Goal: Task Accomplishment & Management: Use online tool/utility

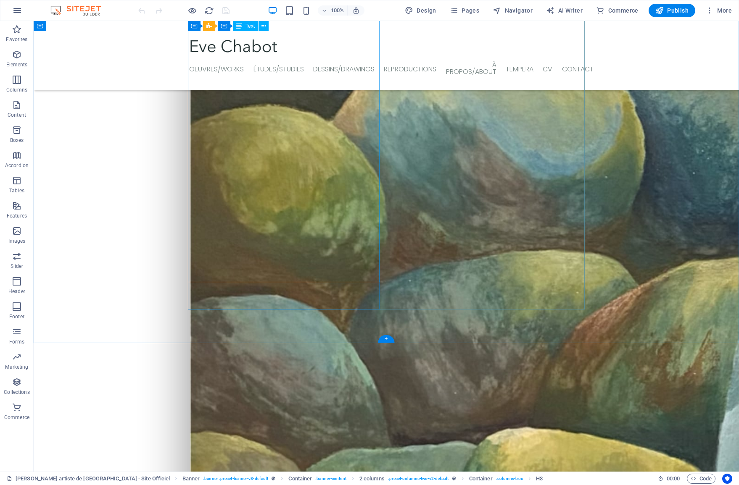
scroll to position [970, 0]
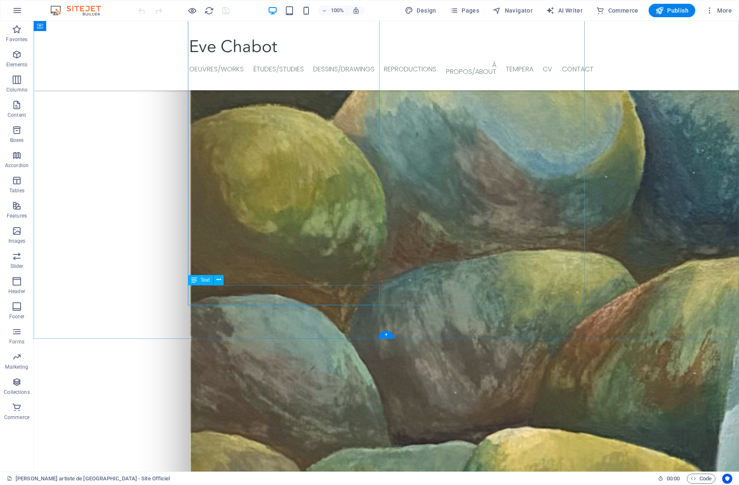
click at [218, 281] on icon at bounding box center [218, 280] width 5 height 9
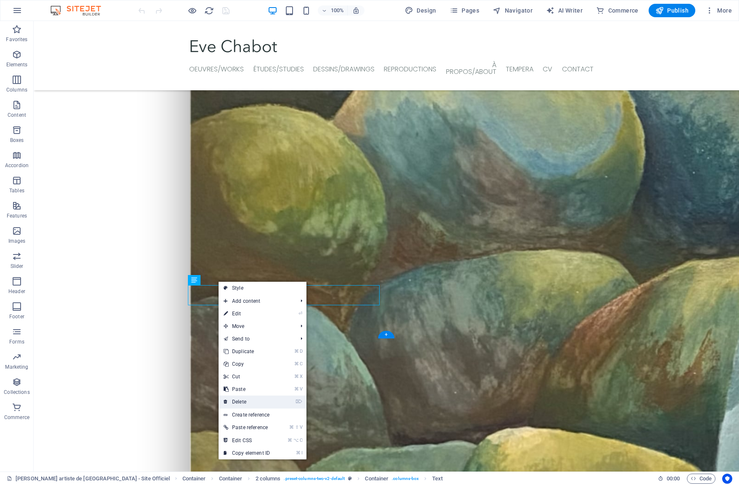
click at [245, 400] on link "⌦ Delete" at bounding box center [246, 402] width 56 height 13
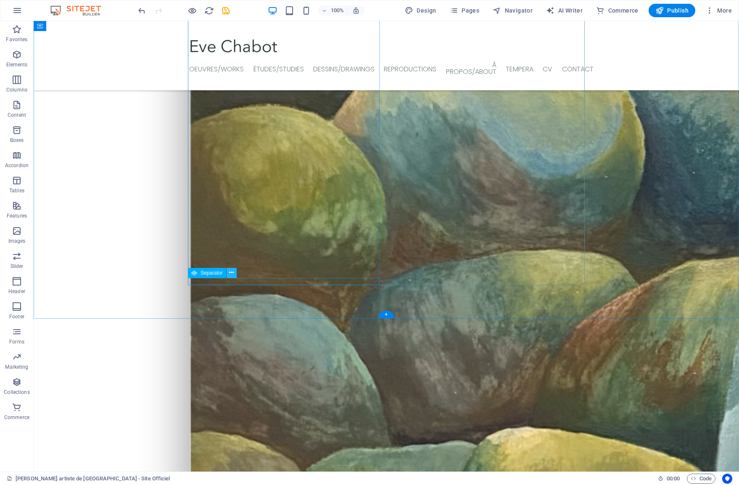
click at [230, 276] on icon at bounding box center [231, 272] width 5 height 9
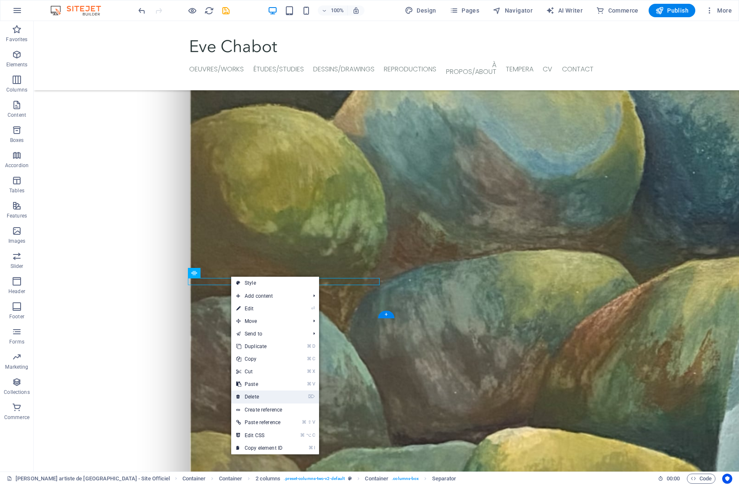
click at [259, 399] on link "⌦ Delete" at bounding box center [259, 397] width 56 height 13
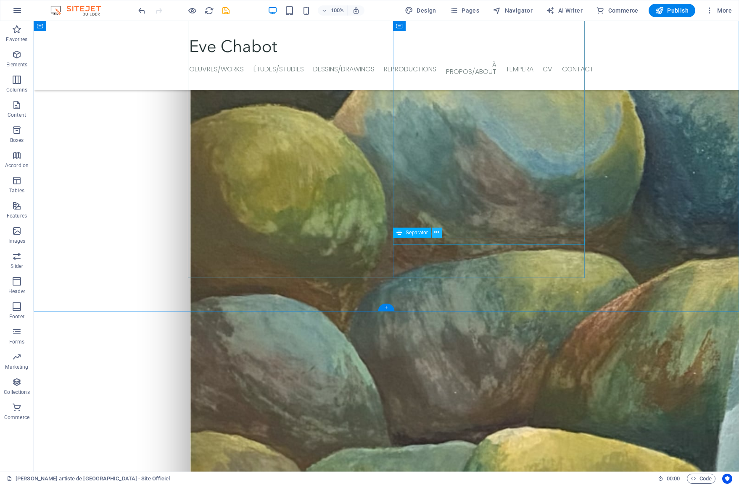
click at [434, 234] on icon at bounding box center [436, 232] width 5 height 9
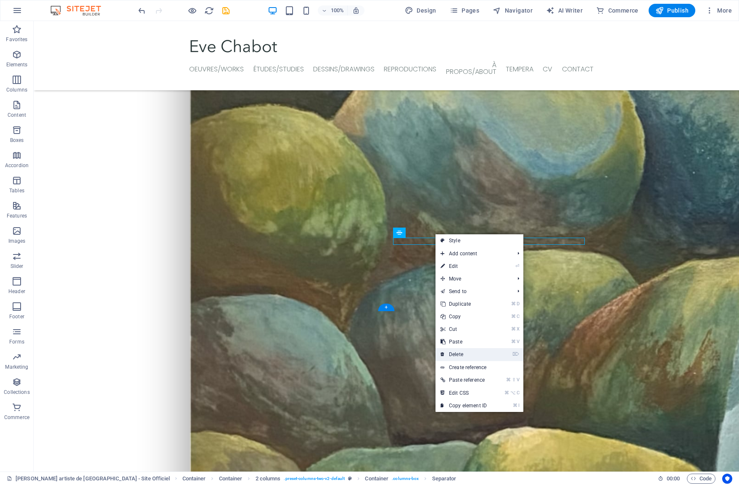
click at [460, 357] on link "⌦ Delete" at bounding box center [463, 354] width 56 height 13
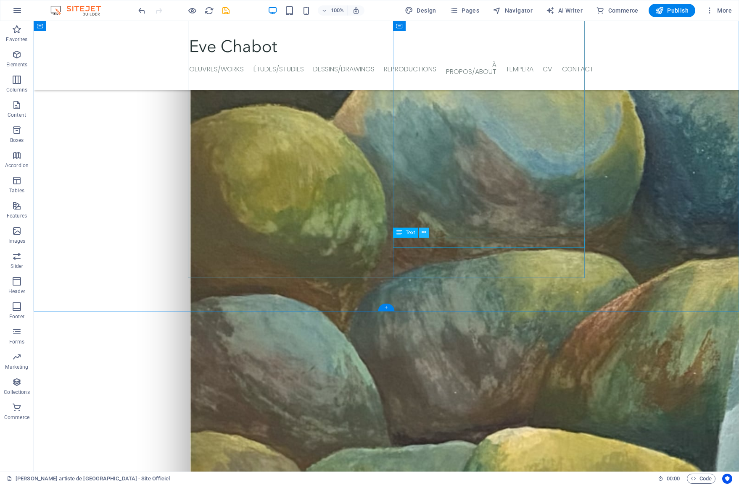
click at [424, 234] on icon at bounding box center [423, 232] width 5 height 9
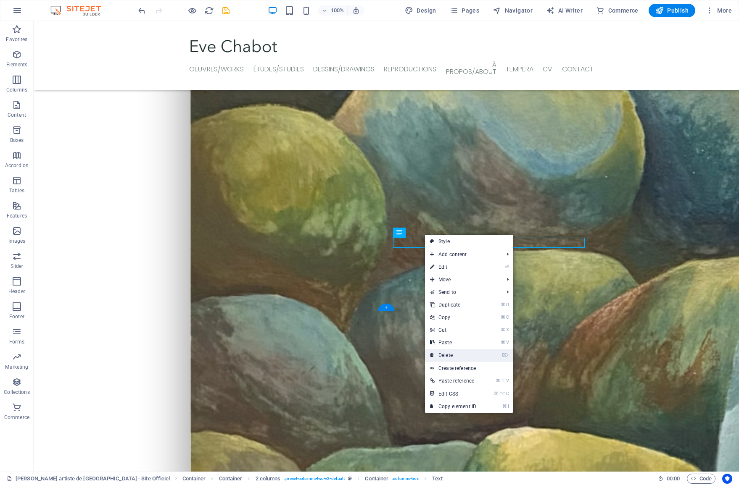
click at [444, 353] on link "⌦ Delete" at bounding box center [453, 355] width 56 height 13
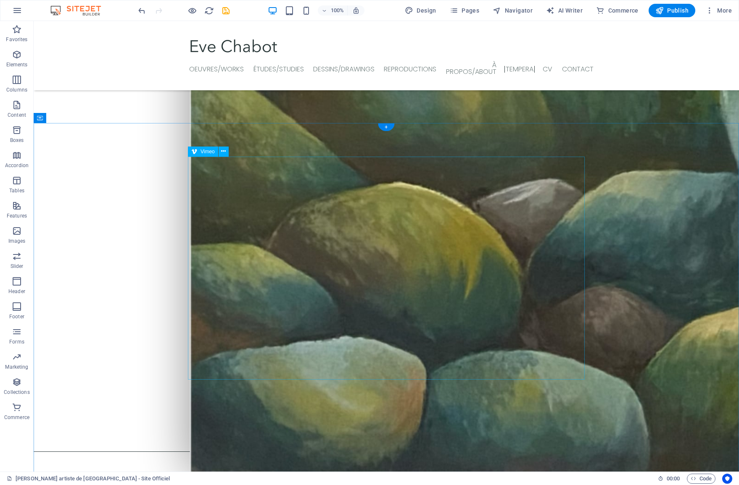
scroll to position [1616, 0]
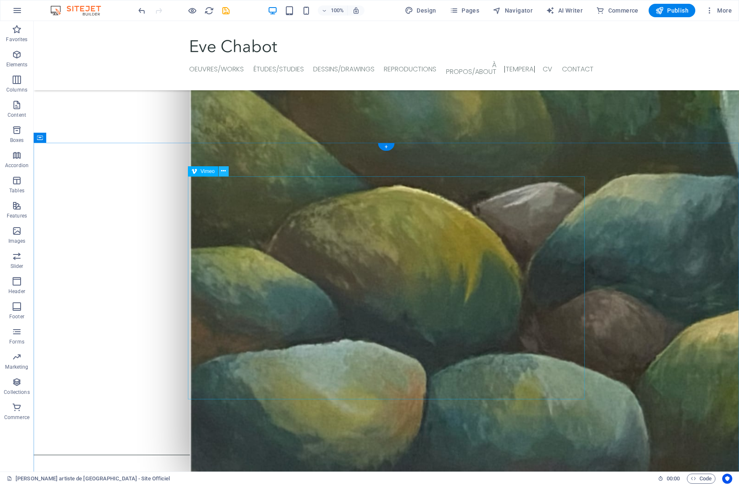
click at [223, 172] on icon at bounding box center [223, 171] width 5 height 9
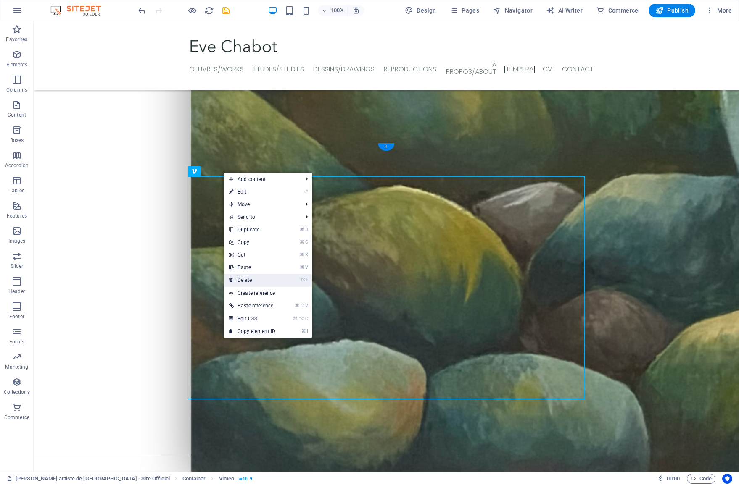
click at [253, 280] on link "⌦ Delete" at bounding box center [252, 280] width 56 height 13
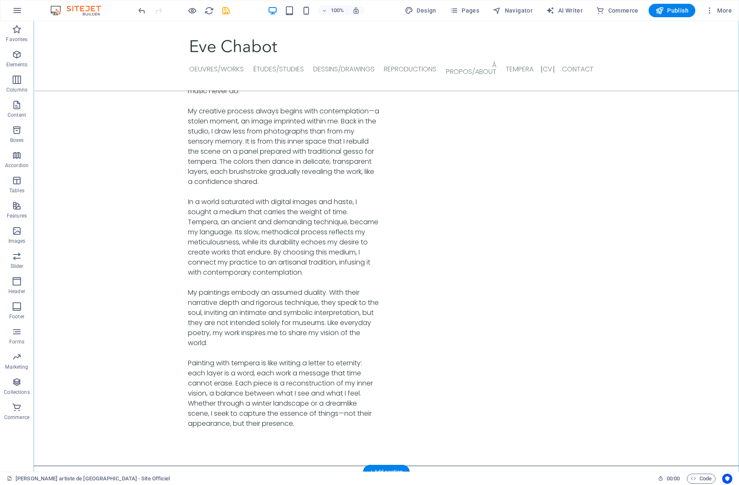
scroll to position [2830, 0]
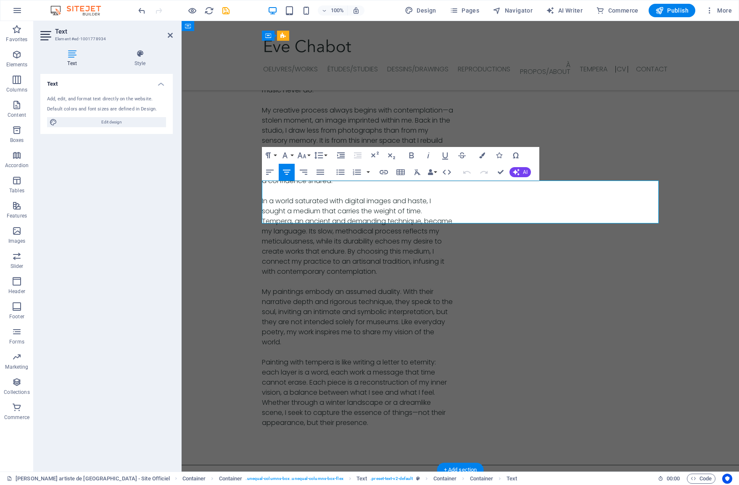
drag, startPoint x: 542, startPoint y: 210, endPoint x: 418, endPoint y: 209, distance: 124.4
click at [474, 189] on icon "button" at bounding box center [477, 187] width 10 height 10
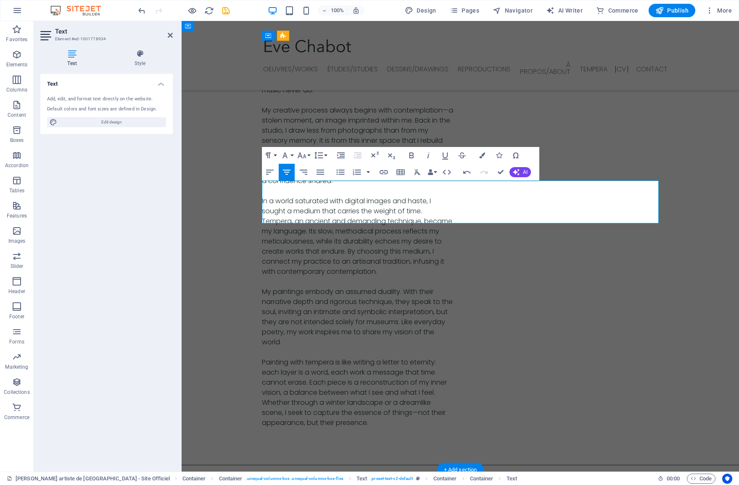
drag, startPoint x: 543, startPoint y: 209, endPoint x: 429, endPoint y: 208, distance: 114.7
drag, startPoint x: 542, startPoint y: 209, endPoint x: 425, endPoint y: 205, distance: 117.3
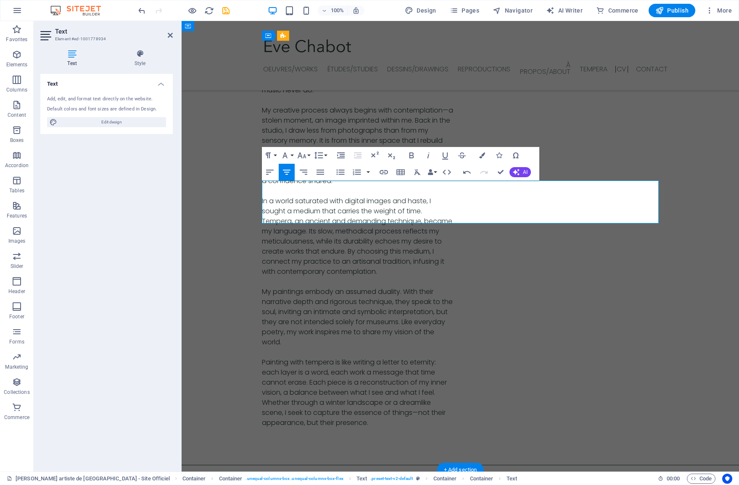
click at [386, 171] on icon "button" at bounding box center [384, 172] width 10 height 10
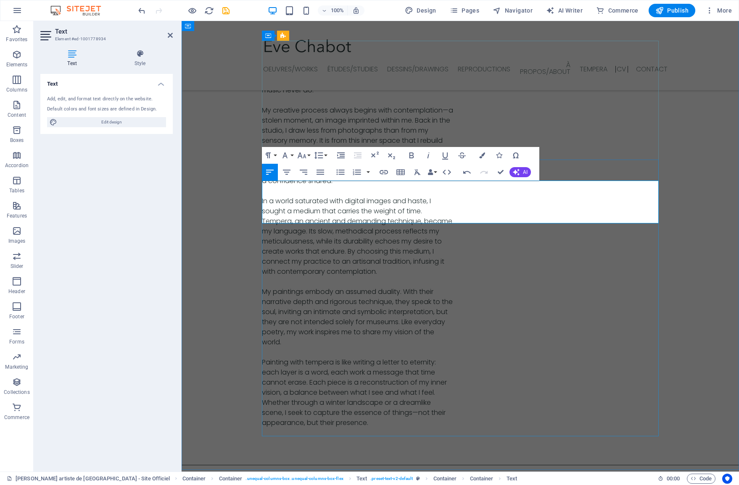
click at [501, 187] on icon "button" at bounding box center [500, 187] width 10 height 10
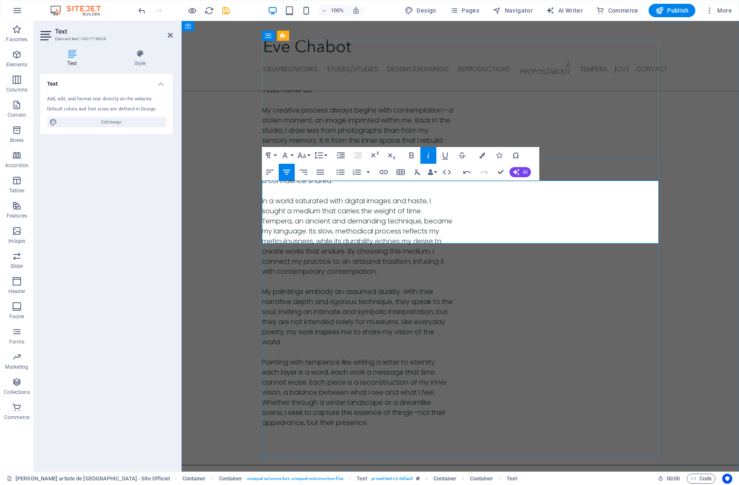
click at [561, 184] on icon "button" at bounding box center [562, 187] width 8 height 8
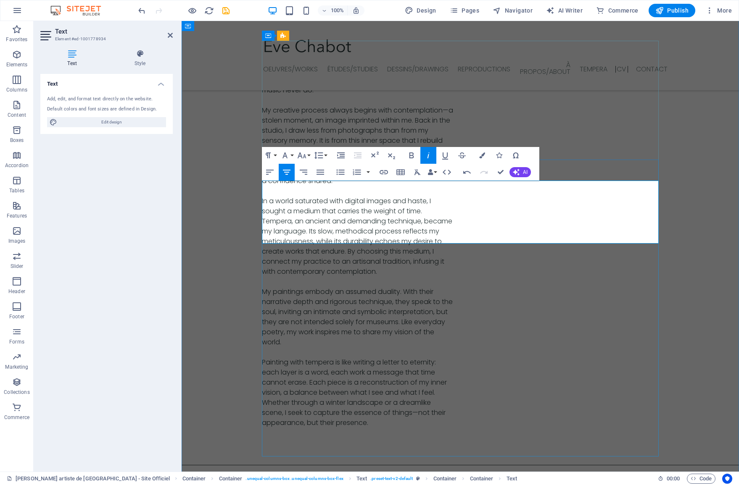
drag, startPoint x: 441, startPoint y: 229, endPoint x: 477, endPoint y: 228, distance: 35.7
type input "YouTube"
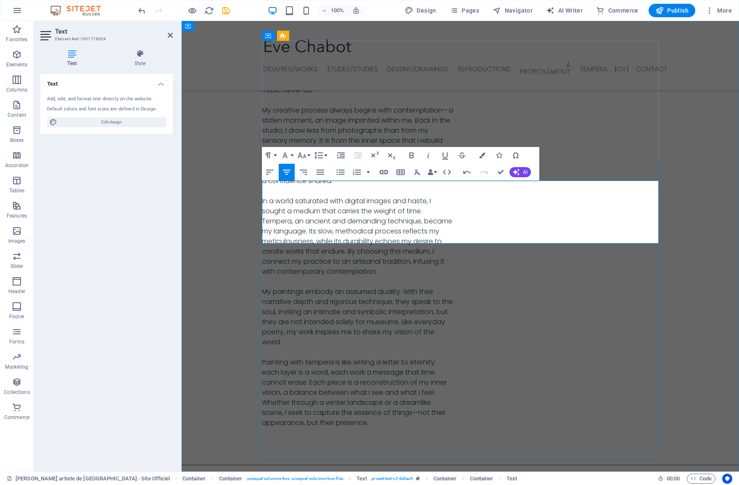
click at [384, 171] on icon "button" at bounding box center [384, 172] width 10 height 10
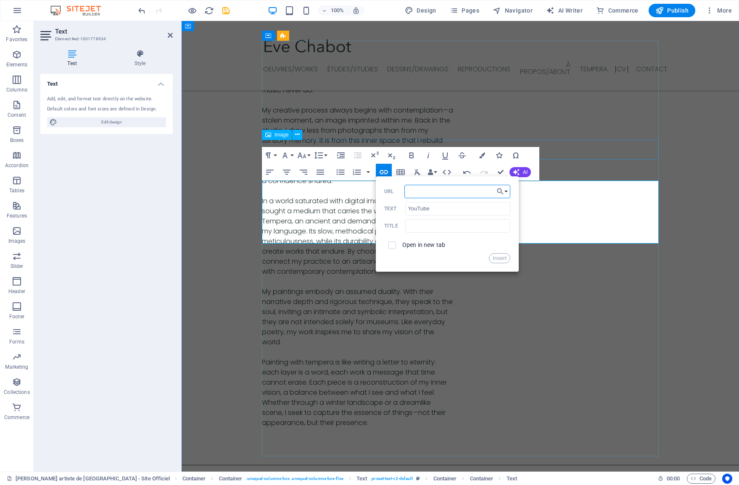
paste input "[URL][DOMAIN_NAME]"
type input "[URL][DOMAIN_NAME]"
drag, startPoint x: 395, startPoint y: 246, endPoint x: 408, endPoint y: 249, distance: 13.3
click at [395, 246] on span at bounding box center [392, 246] width 8 height 8
click at [392, 247] on input "checkbox" at bounding box center [391, 244] width 8 height 8
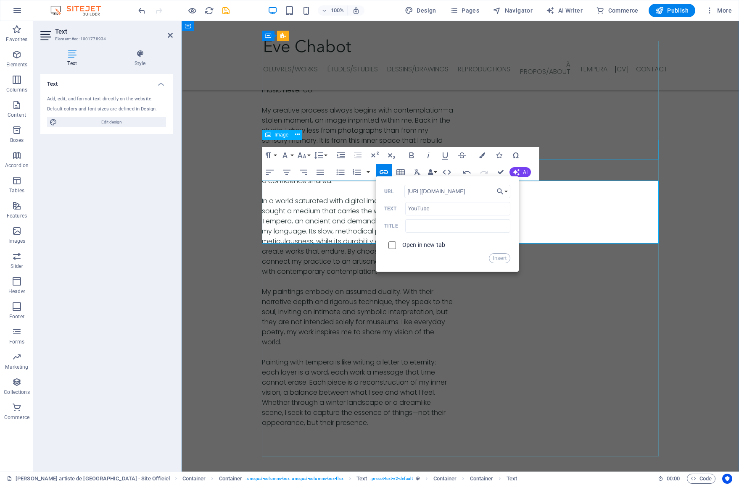
checkbox input "true"
click at [498, 256] on button "Insert" at bounding box center [499, 258] width 21 height 10
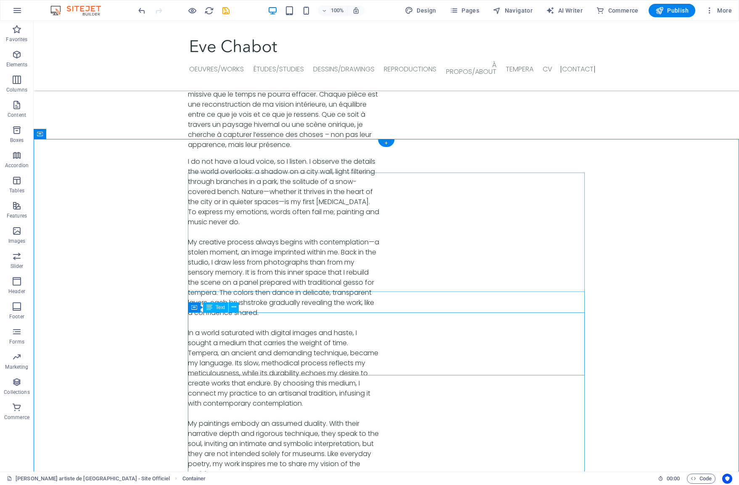
scroll to position [2695, 0]
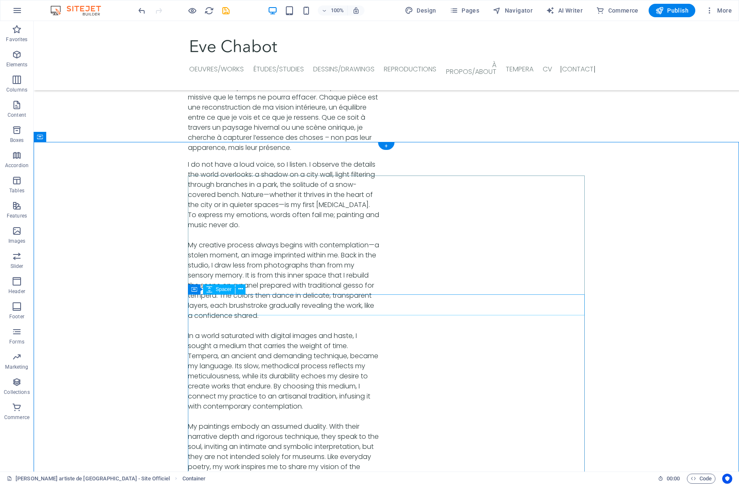
click at [240, 290] on icon at bounding box center [240, 289] width 5 height 9
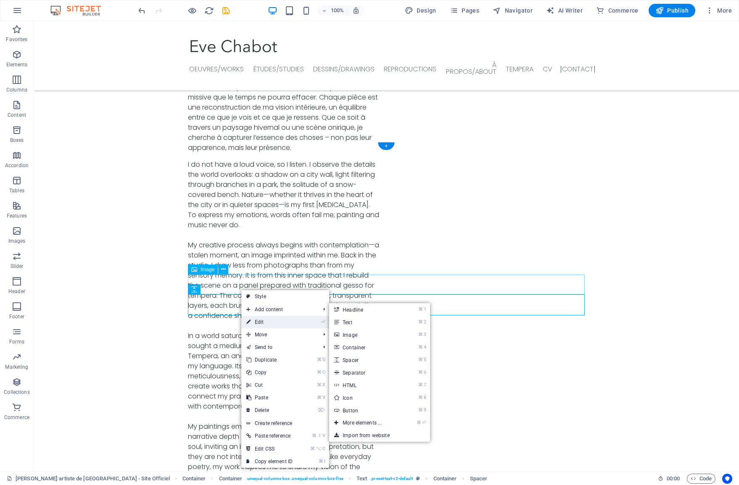
click at [252, 318] on link "⏎ Edit" at bounding box center [269, 322] width 56 height 13
select select "px"
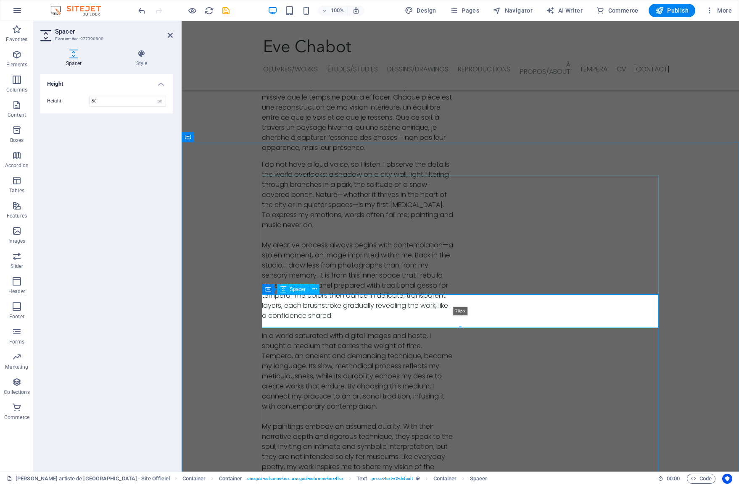
drag, startPoint x: 461, startPoint y: 314, endPoint x: 461, endPoint y: 325, distance: 10.5
type input "78"
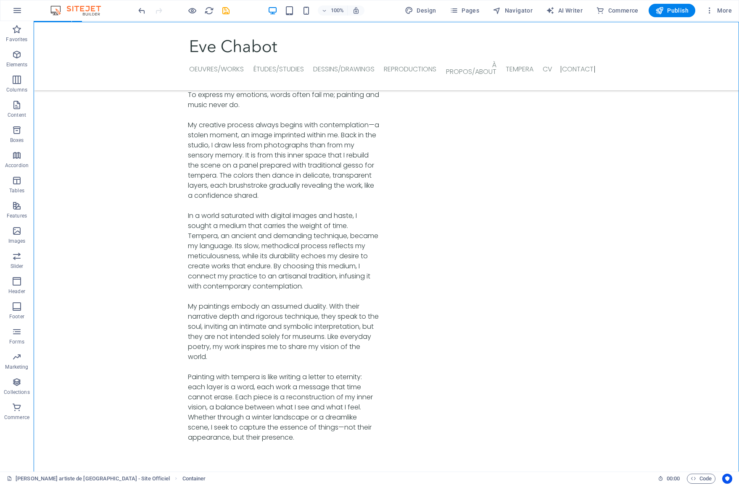
scroll to position [2816, 0]
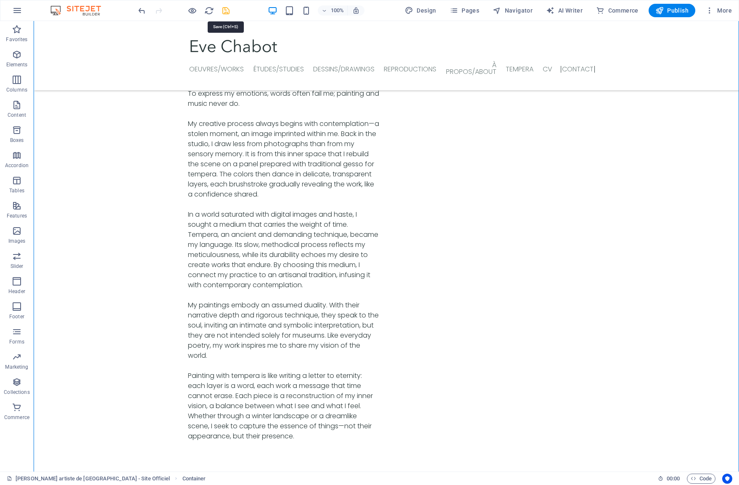
click at [226, 14] on icon "save" at bounding box center [226, 11] width 10 height 10
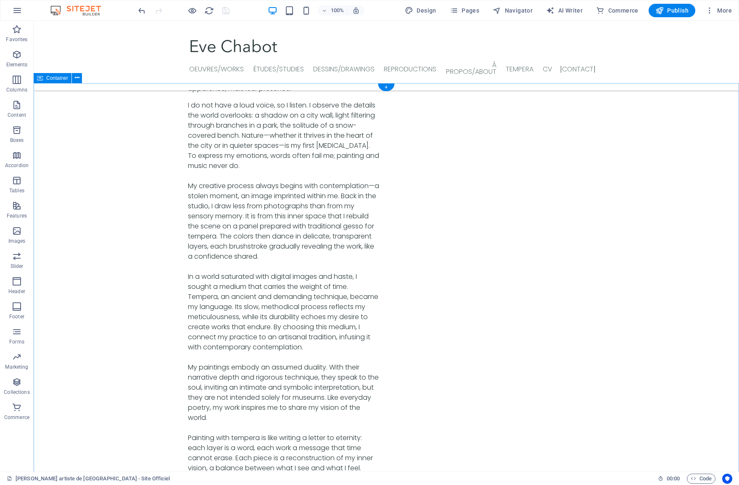
scroll to position [2753, 0]
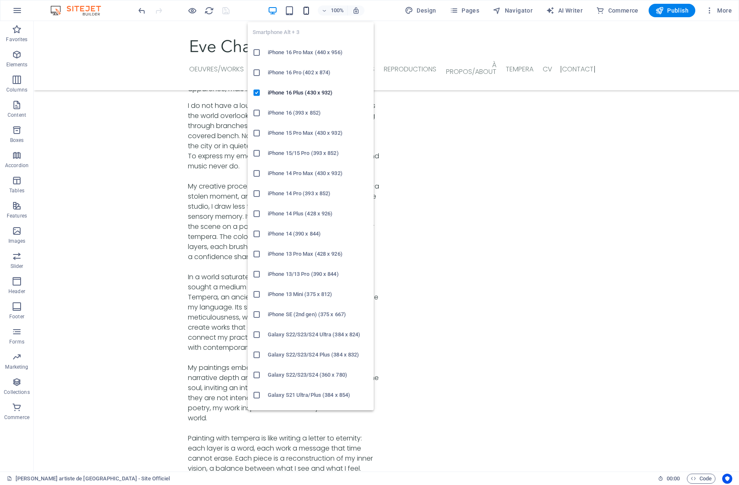
click at [307, 11] on icon "button" at bounding box center [306, 11] width 10 height 10
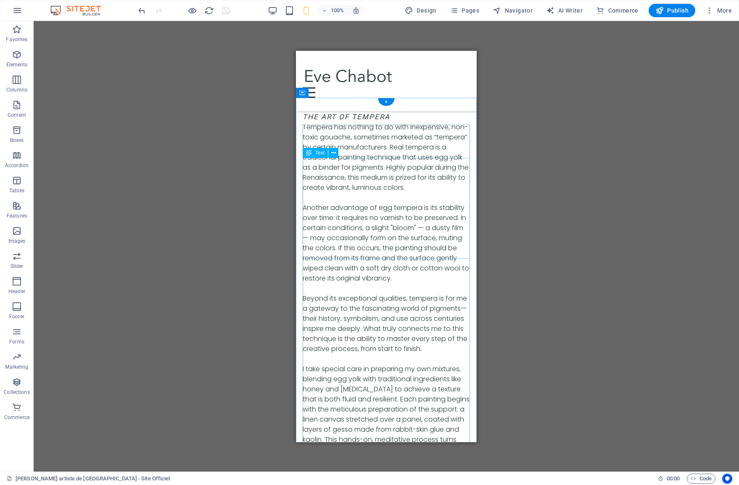
scroll to position [4639, 0]
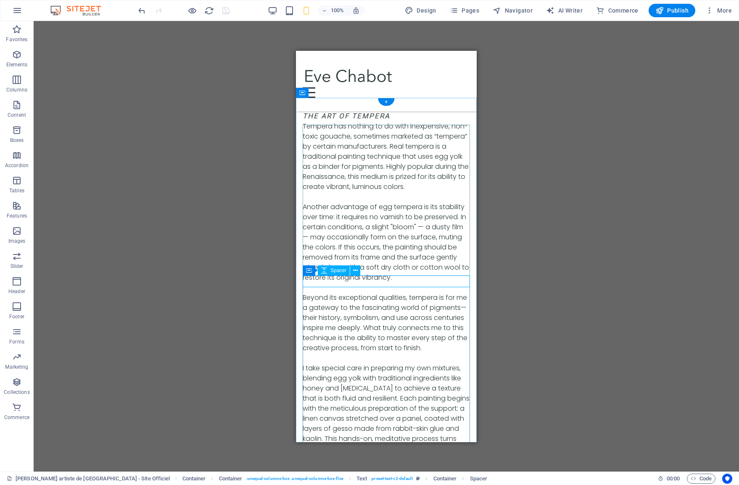
click at [354, 272] on icon at bounding box center [355, 270] width 5 height 9
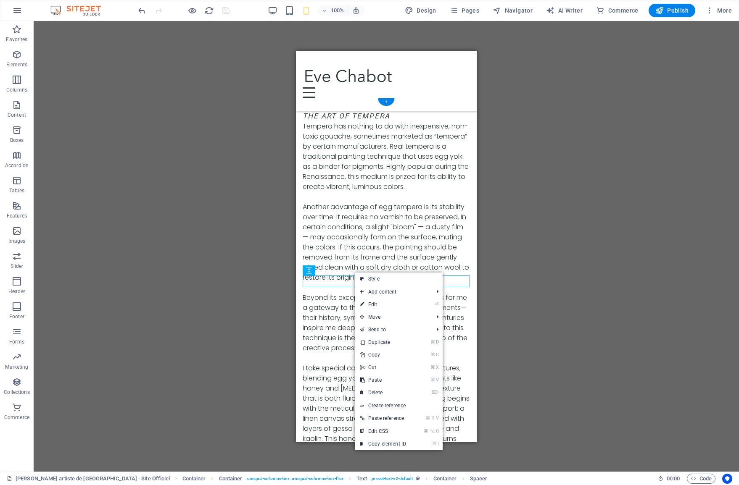
click at [367, 306] on link "⏎ Edit" at bounding box center [383, 304] width 56 height 13
select select "px"
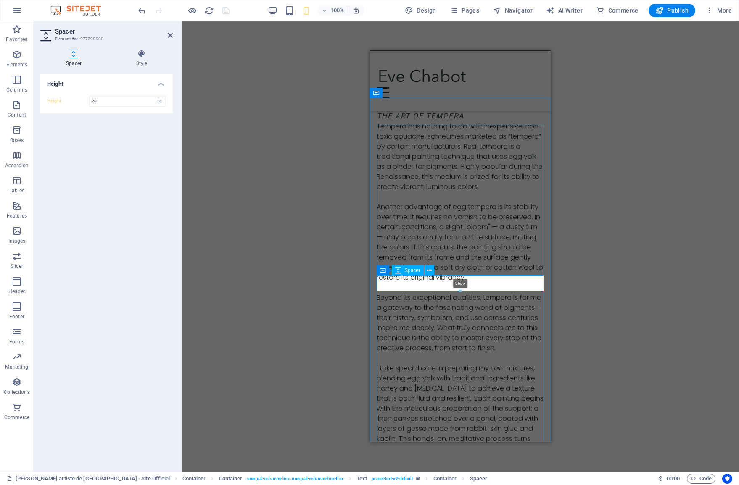
drag, startPoint x: 458, startPoint y: 286, endPoint x: 457, endPoint y: 292, distance: 5.5
click at [457, 292] on div at bounding box center [460, 291] width 166 height 3
click at [603, 248] on div "2 columns H3 Banner Banner Container 2 columns Container Container Container Co…" at bounding box center [460, 246] width 557 height 451
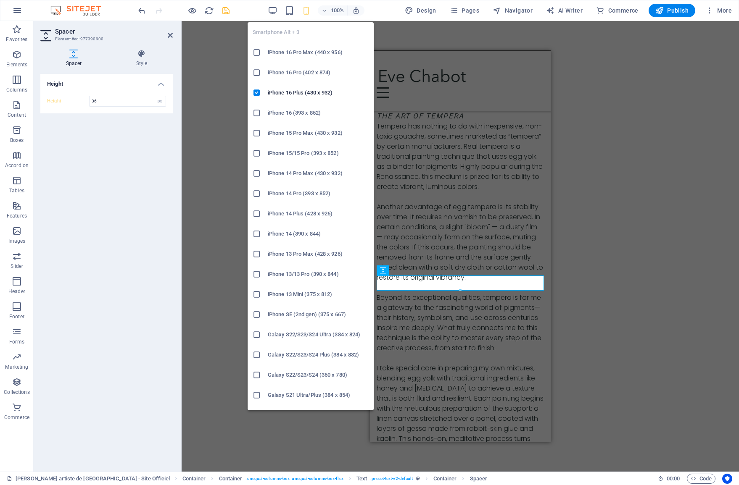
click at [308, 11] on icon "button" at bounding box center [306, 11] width 10 height 10
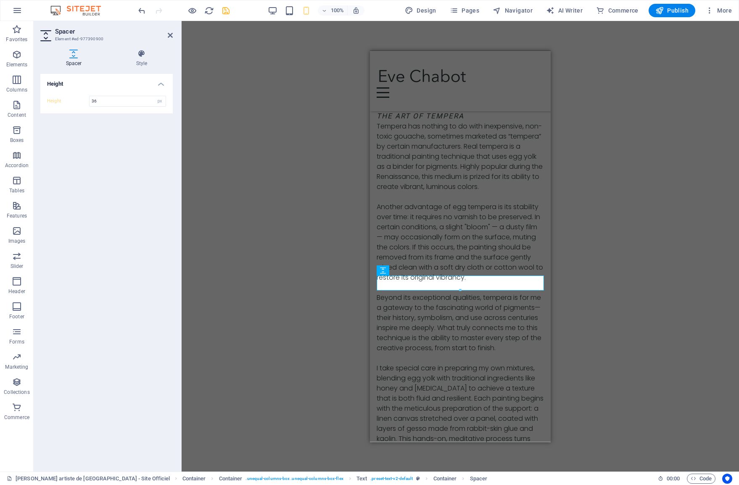
click at [290, 162] on div "2 columns H3 Banner Banner Container 2 columns Container Container Container Co…" at bounding box center [460, 246] width 557 height 451
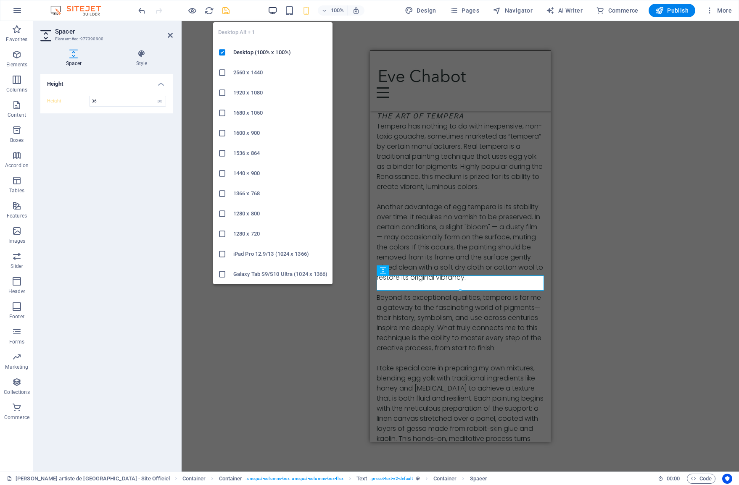
click at [274, 6] on icon "button" at bounding box center [273, 11] width 10 height 10
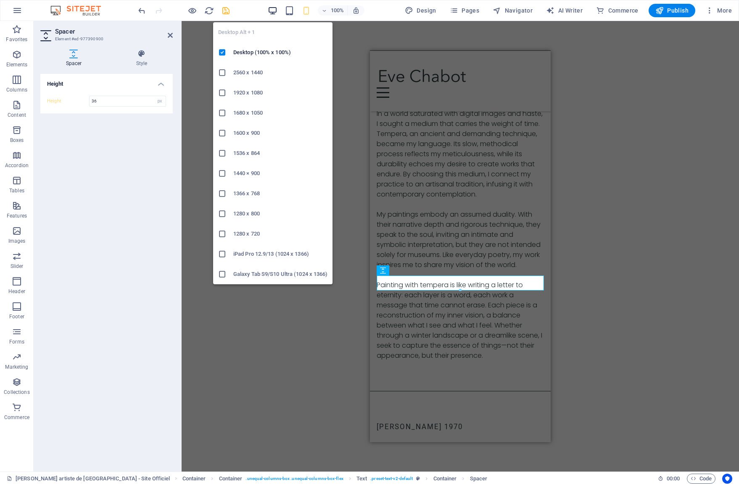
type input "78"
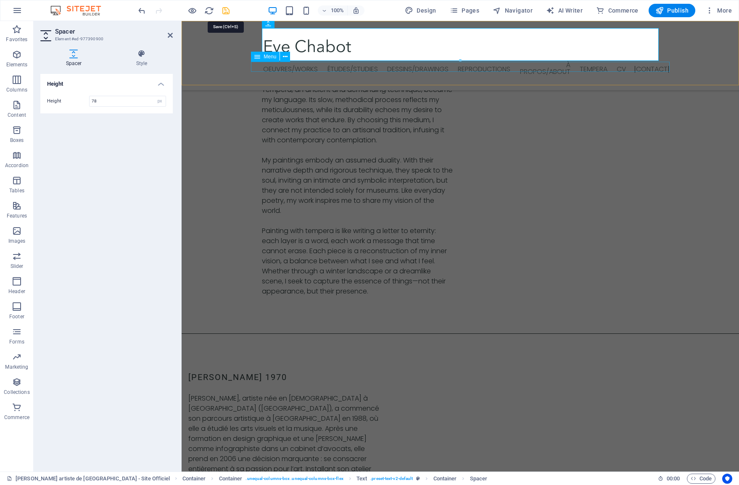
click at [227, 10] on icon "save" at bounding box center [226, 11] width 10 height 10
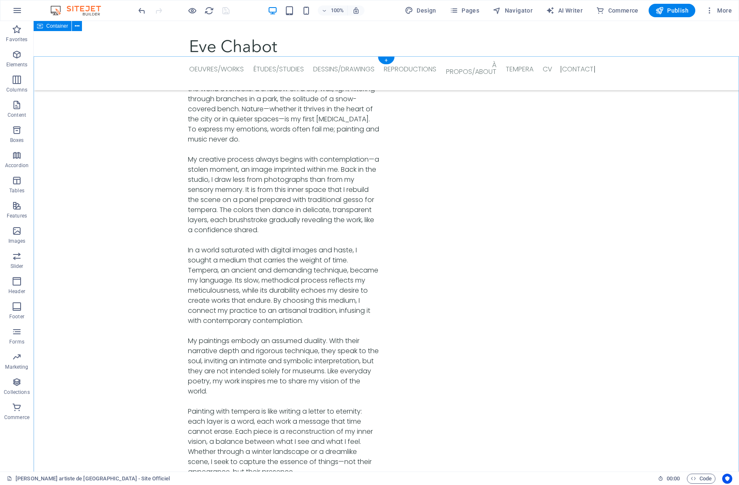
scroll to position [2780, 0]
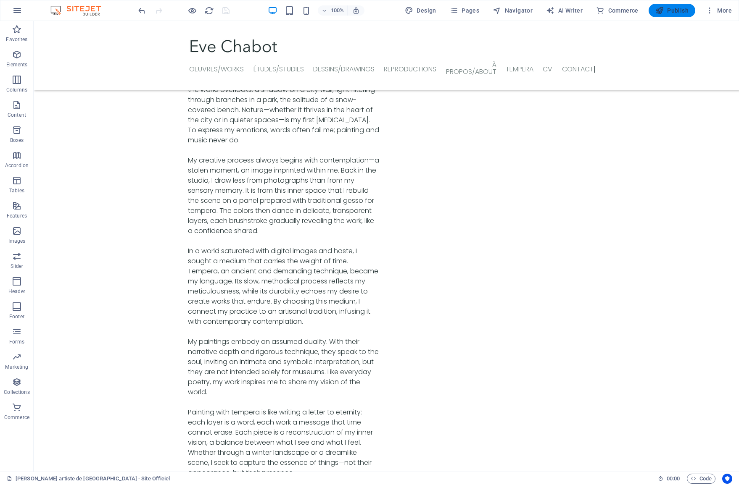
click at [659, 11] on icon "button" at bounding box center [659, 10] width 8 height 8
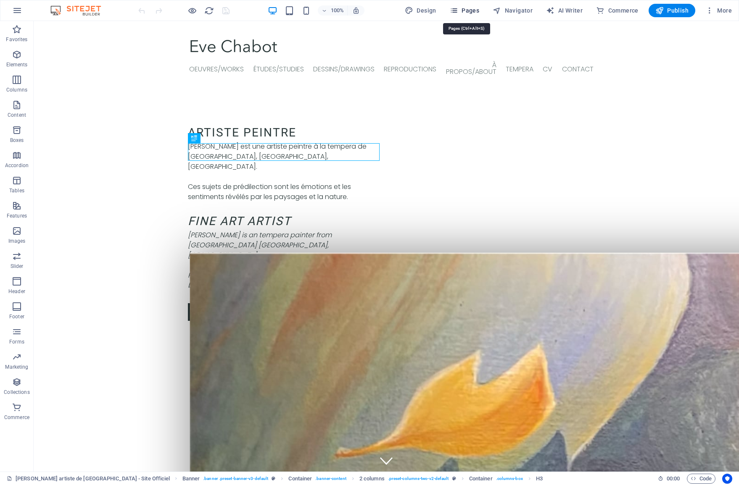
click at [469, 11] on span "Pages" at bounding box center [464, 10] width 29 height 8
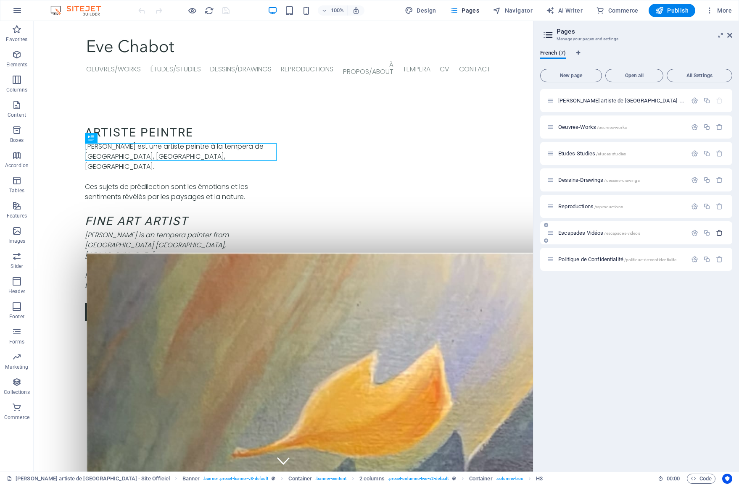
click at [721, 232] on icon "button" at bounding box center [719, 232] width 7 height 7
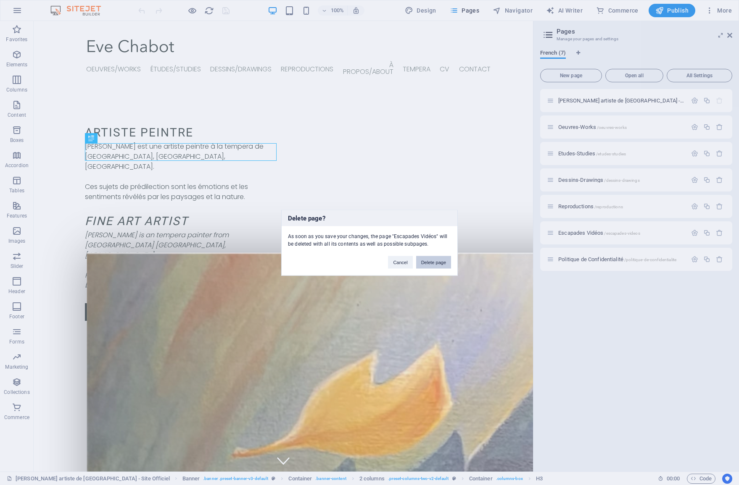
click at [438, 260] on button "Delete page" at bounding box center [433, 262] width 35 height 13
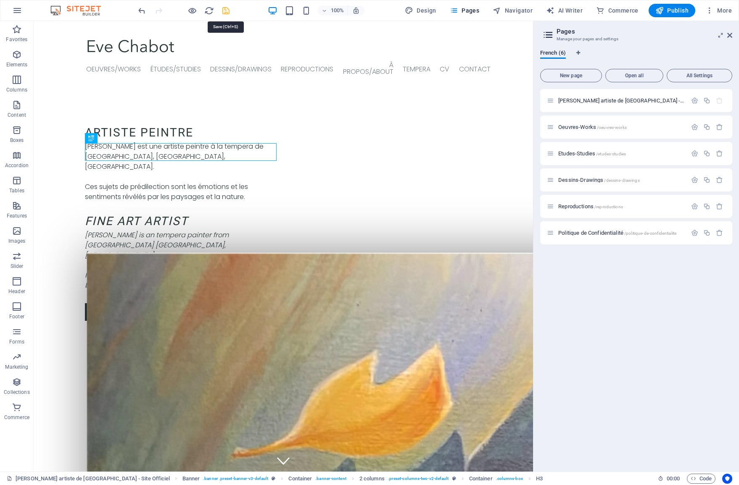
click at [222, 12] on icon "save" at bounding box center [226, 11] width 10 height 10
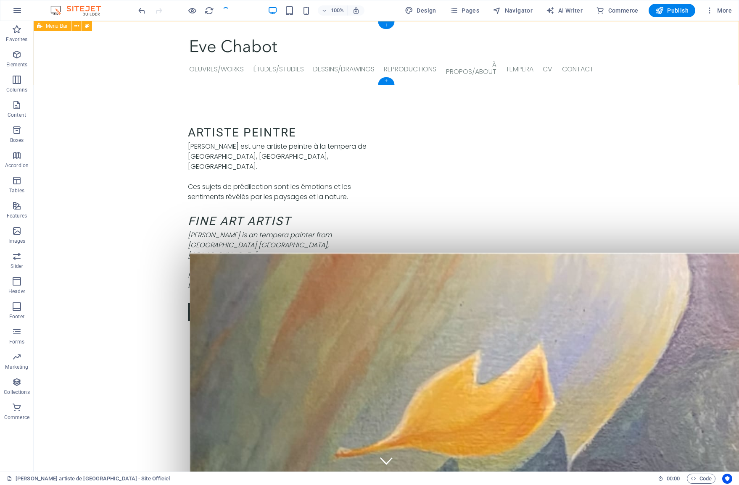
scroll to position [1, 0]
click at [708, 14] on icon "button" at bounding box center [709, 10] width 8 height 8
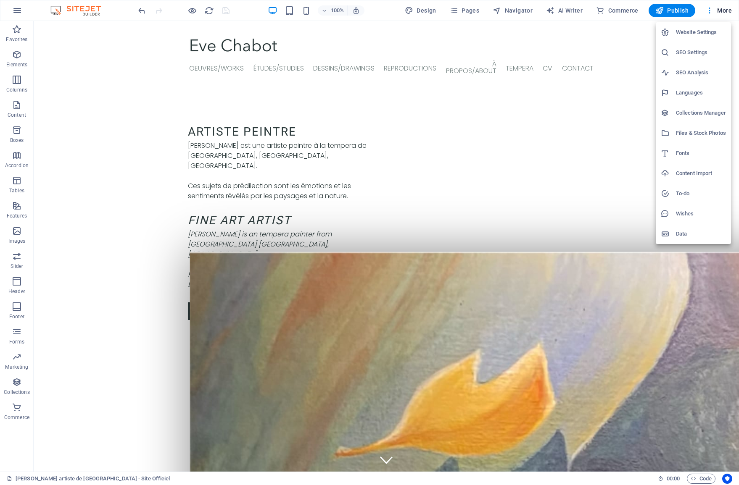
click at [696, 132] on h6 "Files & Stock Photos" at bounding box center [701, 133] width 50 height 10
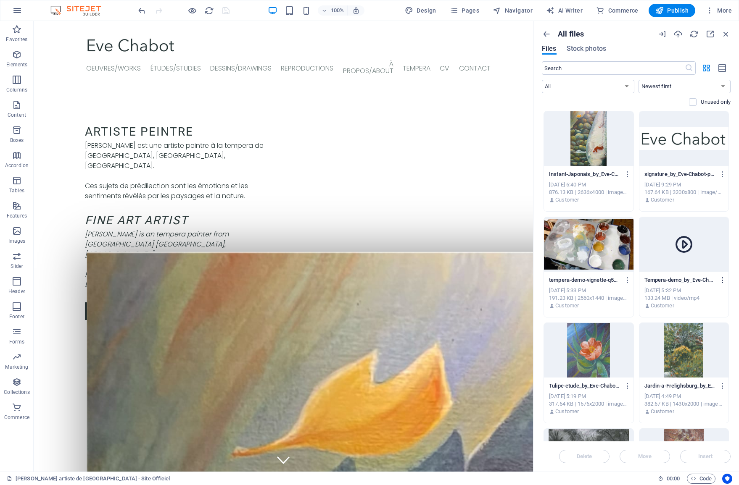
click at [724, 282] on icon "button" at bounding box center [723, 280] width 8 height 8
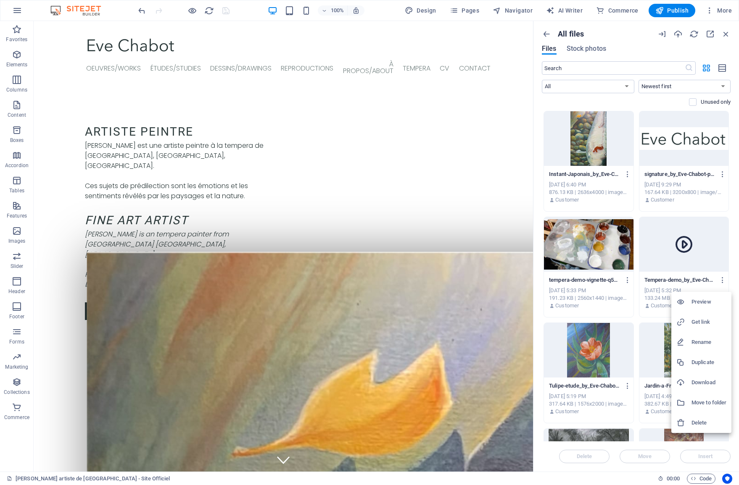
click at [545, 34] on div at bounding box center [369, 242] width 739 height 485
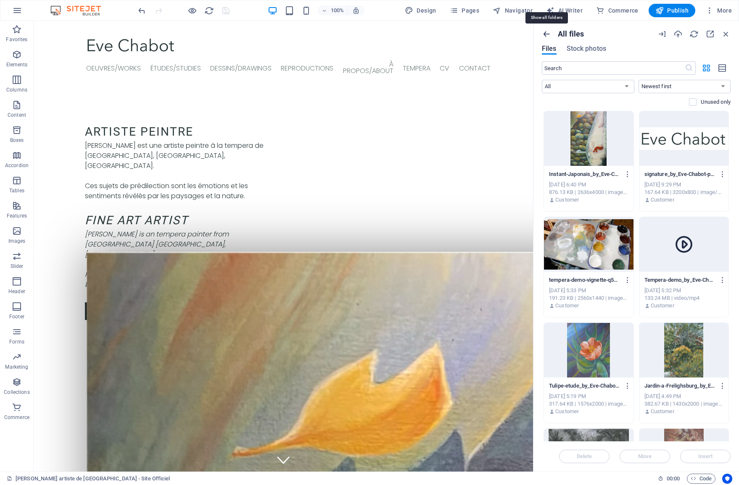
click at [545, 34] on icon "button" at bounding box center [546, 33] width 9 height 9
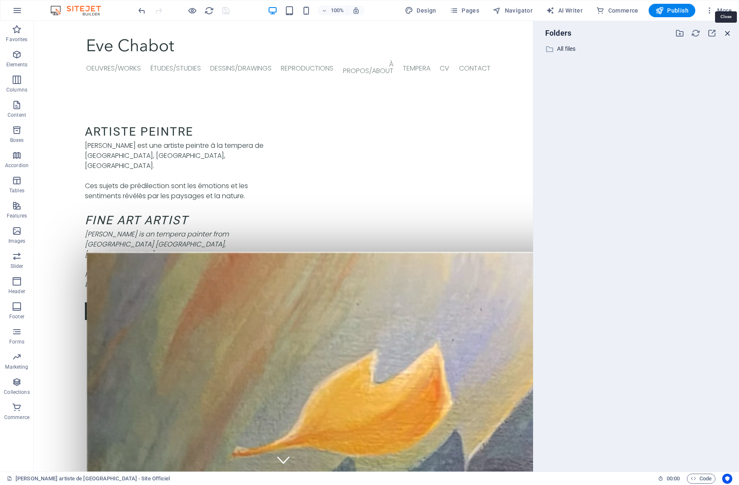
click at [731, 35] on icon "button" at bounding box center [727, 33] width 9 height 9
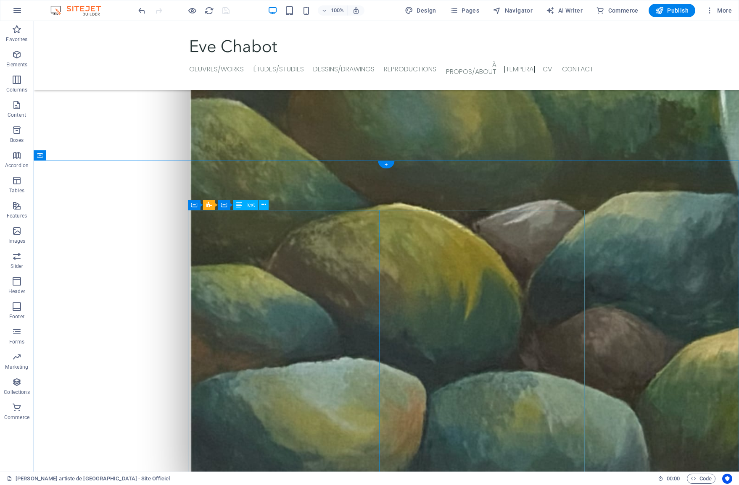
scroll to position [1598, 0]
click at [227, 191] on icon at bounding box center [225, 189] width 5 height 9
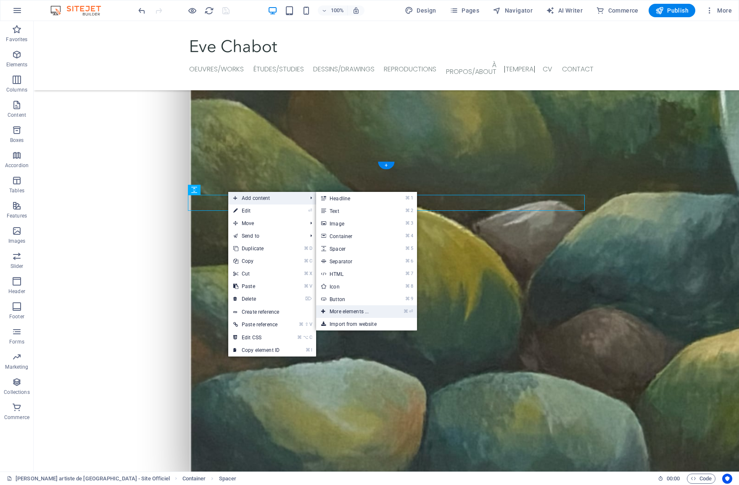
click at [364, 314] on link "⌘ ⏎ More elements ..." at bounding box center [350, 311] width 69 height 13
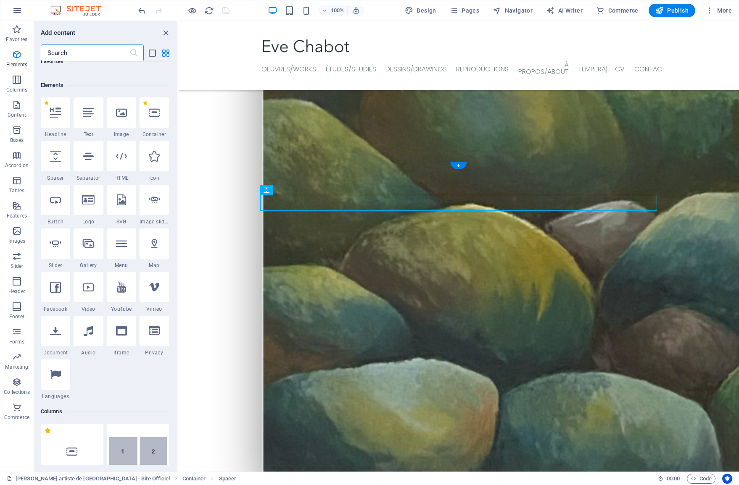
scroll to position [89, 0]
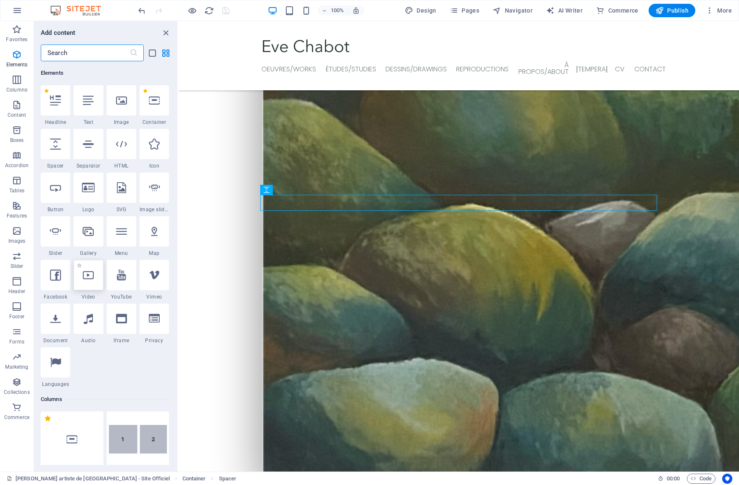
click at [84, 285] on div at bounding box center [88, 275] width 29 height 30
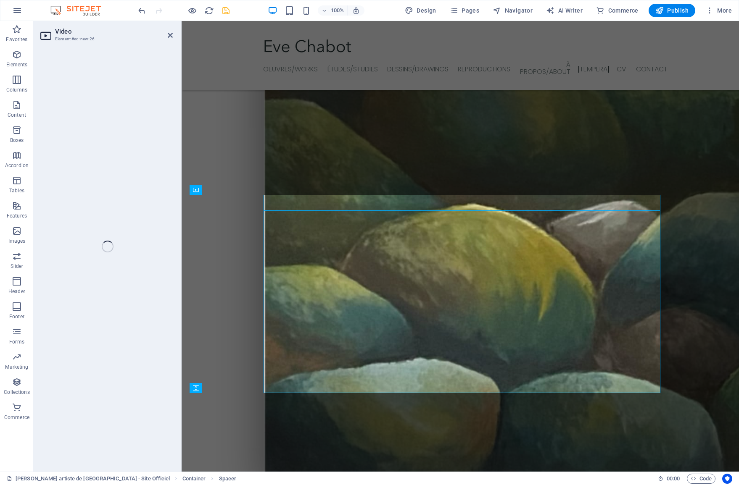
select select "%"
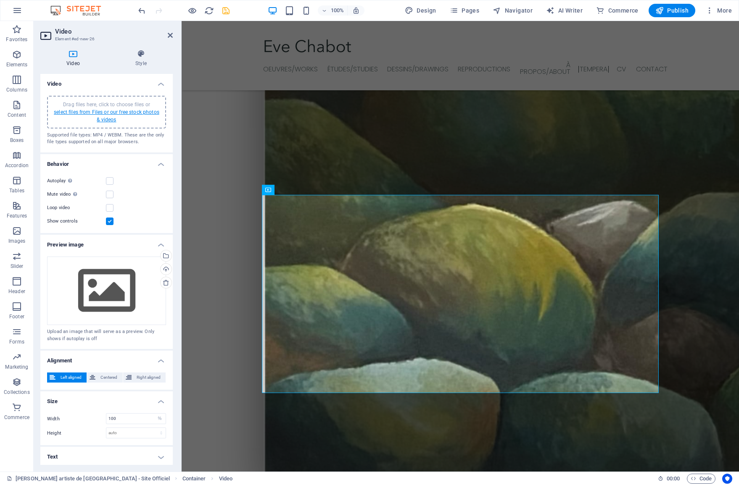
click at [88, 114] on link "select files from Files or our free stock photos & videos" at bounding box center [106, 115] width 105 height 13
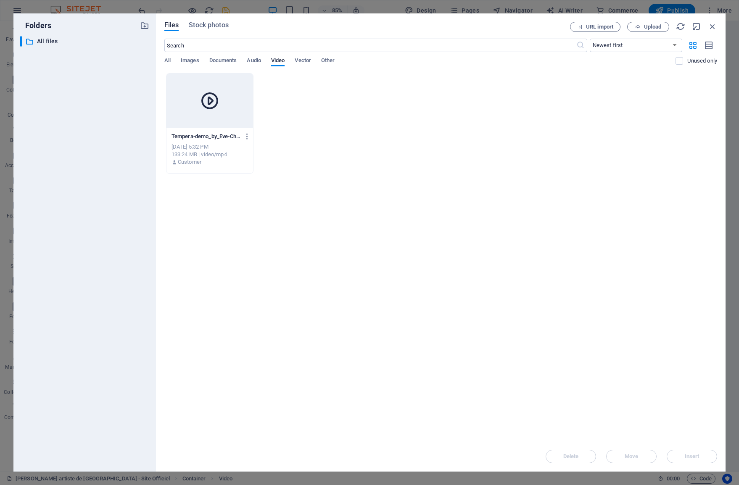
click at [222, 123] on div at bounding box center [209, 101] width 87 height 55
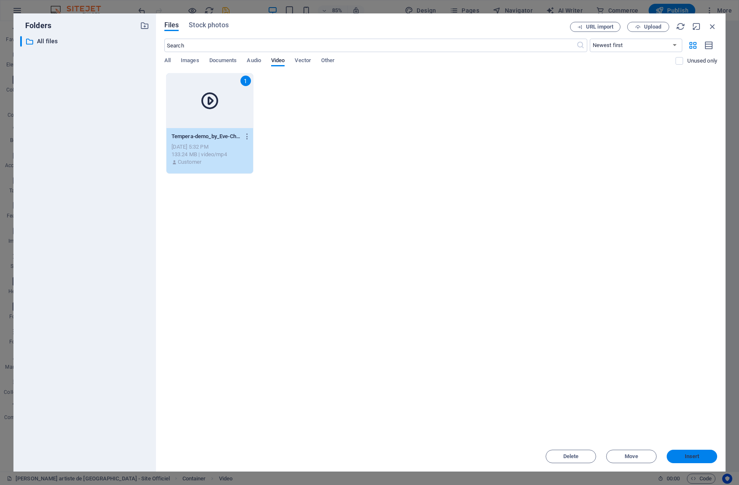
click at [696, 455] on span "Insert" at bounding box center [691, 456] width 15 height 5
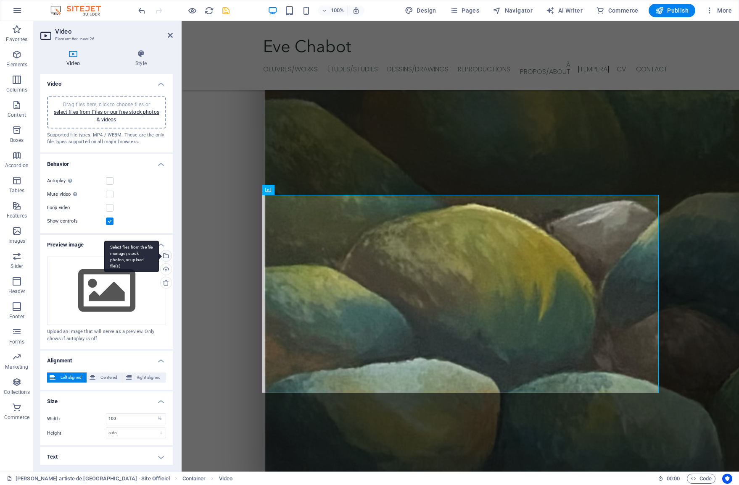
click at [164, 255] on div "Select files from the file manager, stock photos, or upload file(s)" at bounding box center [165, 256] width 13 height 13
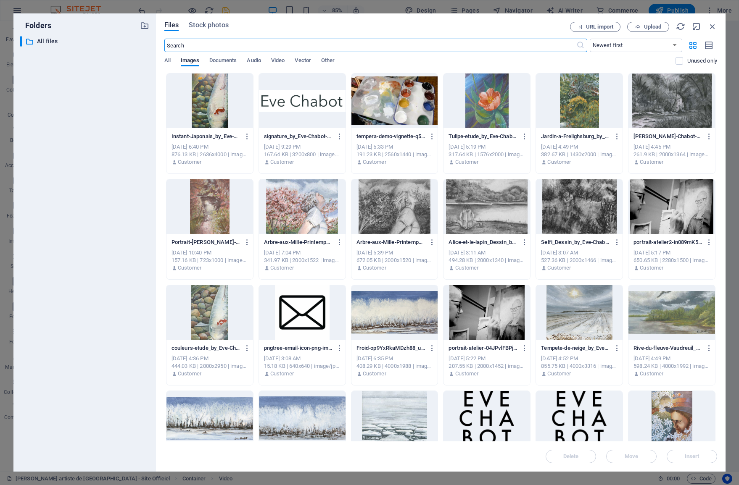
click at [412, 99] on div at bounding box center [394, 101] width 87 height 55
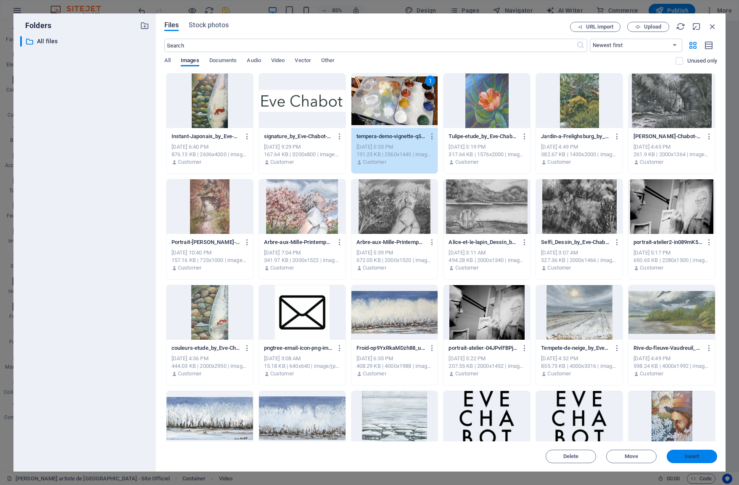
click at [697, 455] on span "Insert" at bounding box center [691, 456] width 15 height 5
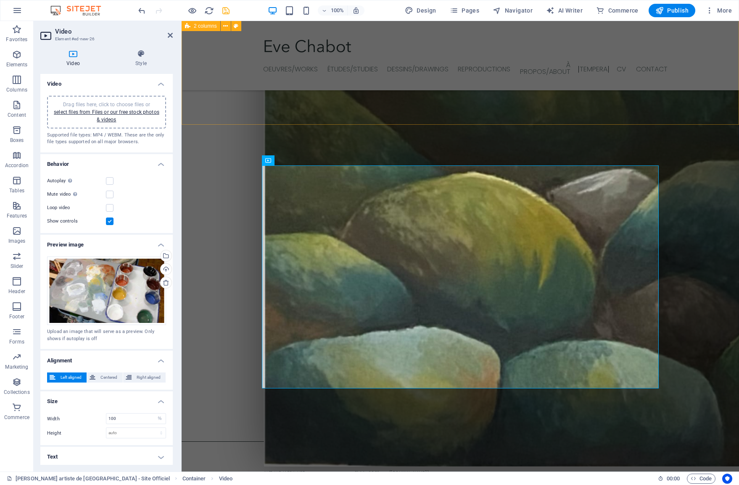
scroll to position [1627, 0]
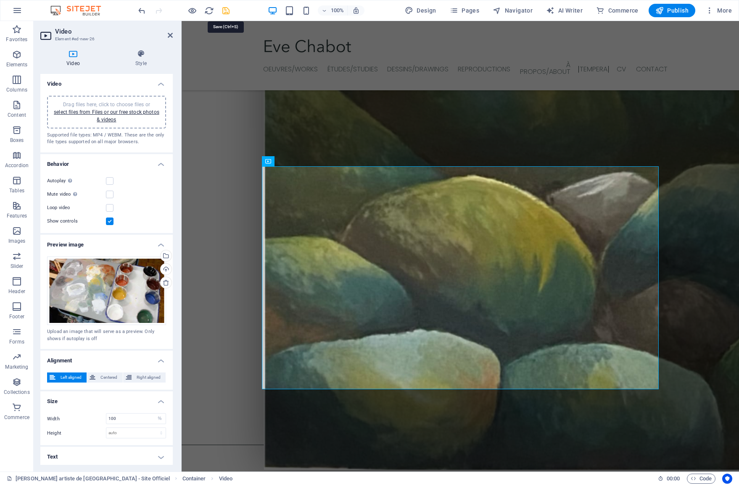
click at [225, 11] on icon "save" at bounding box center [226, 11] width 10 height 10
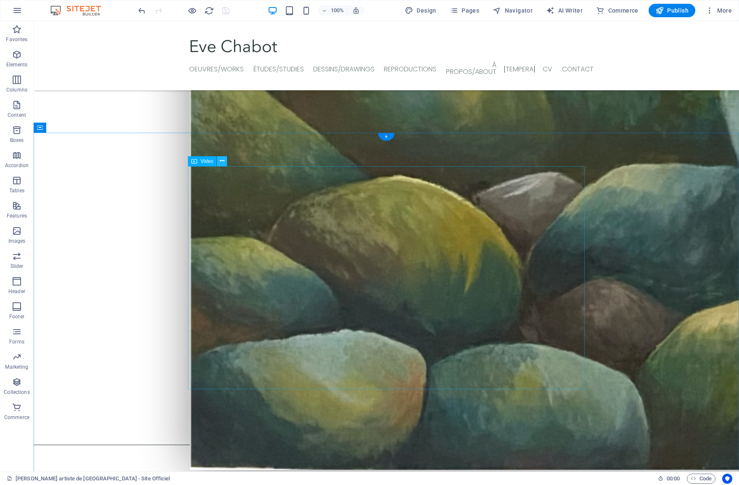
click at [221, 162] on icon at bounding box center [222, 161] width 5 height 9
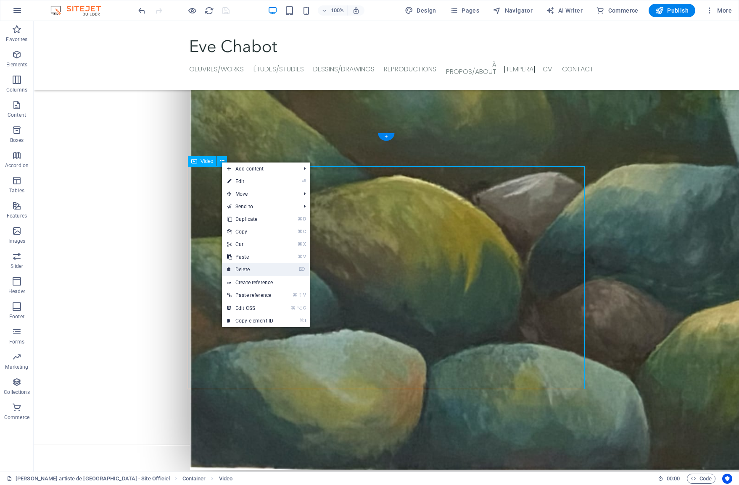
click at [253, 270] on link "⌦ Delete" at bounding box center [250, 269] width 56 height 13
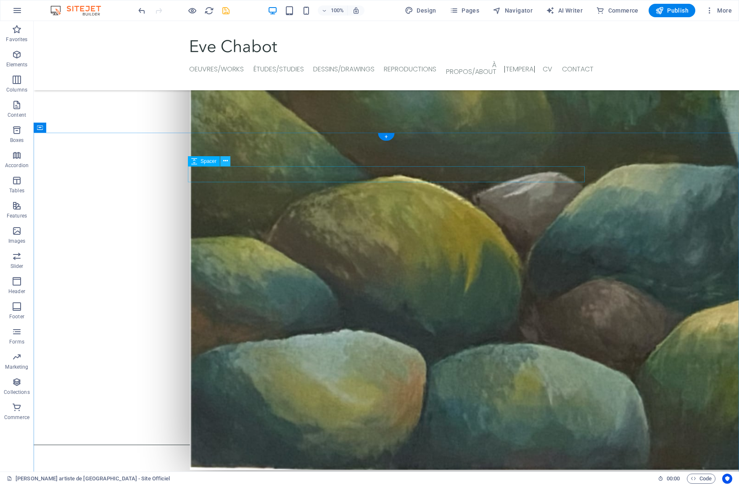
click at [224, 164] on icon at bounding box center [225, 161] width 5 height 9
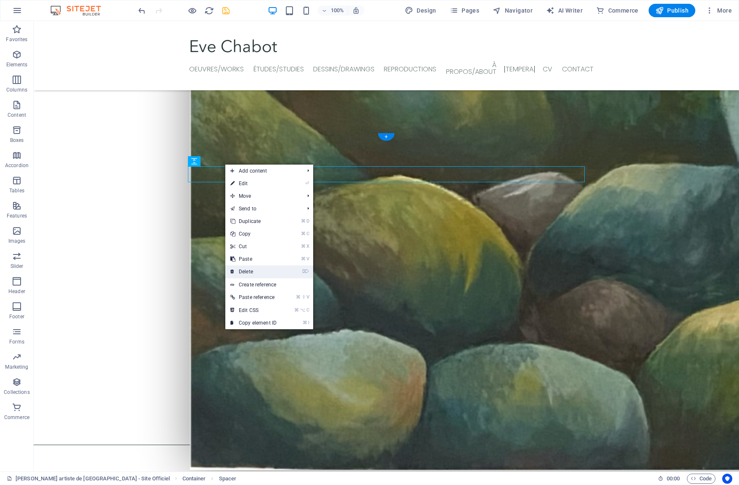
drag, startPoint x: 237, startPoint y: 268, endPoint x: 203, endPoint y: 247, distance: 40.2
click at [237, 268] on link "⌦ Delete" at bounding box center [253, 272] width 56 height 13
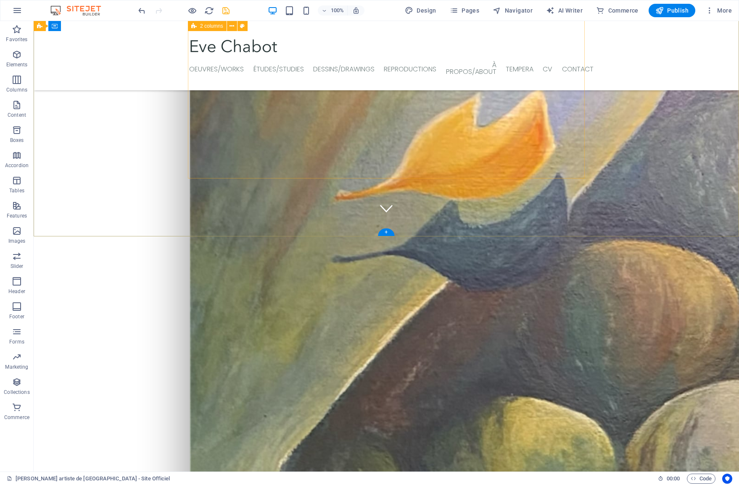
scroll to position [252, 0]
click at [223, 11] on icon "save" at bounding box center [226, 11] width 10 height 10
click at [707, 13] on icon "button" at bounding box center [709, 10] width 8 height 8
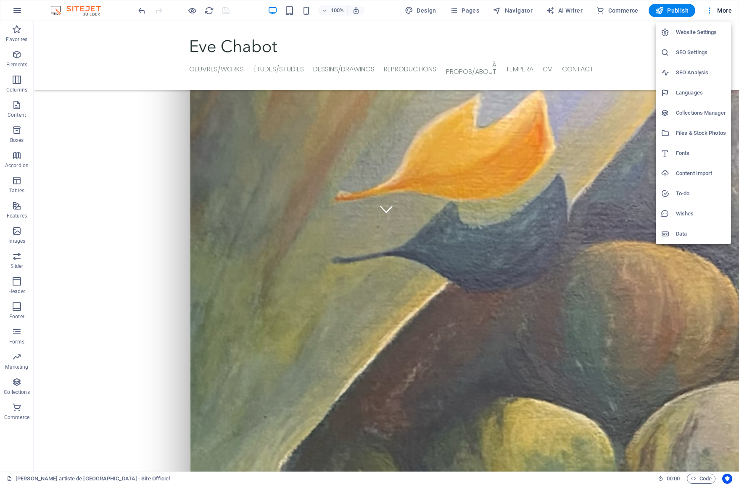
click at [685, 135] on h6 "Files & Stock Photos" at bounding box center [701, 133] width 50 height 10
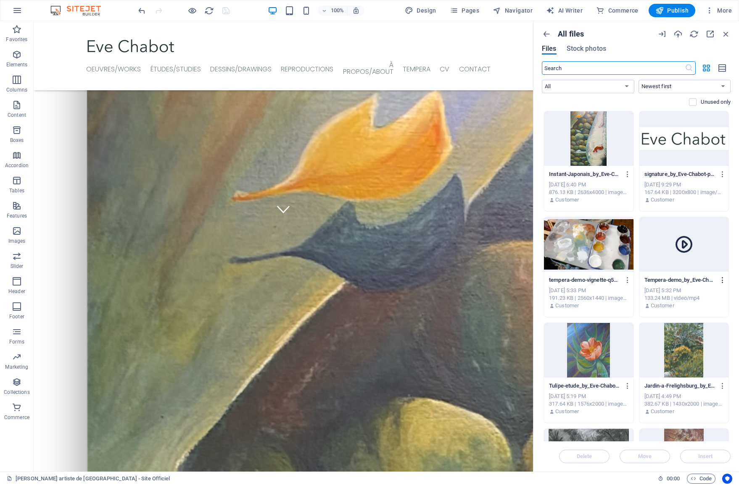
click at [720, 279] on icon "button" at bounding box center [723, 280] width 8 height 8
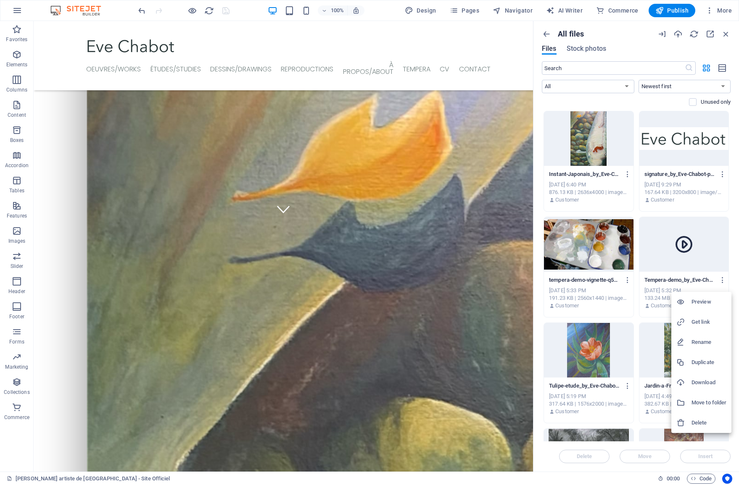
click at [695, 420] on h6 "Delete" at bounding box center [708, 423] width 35 height 10
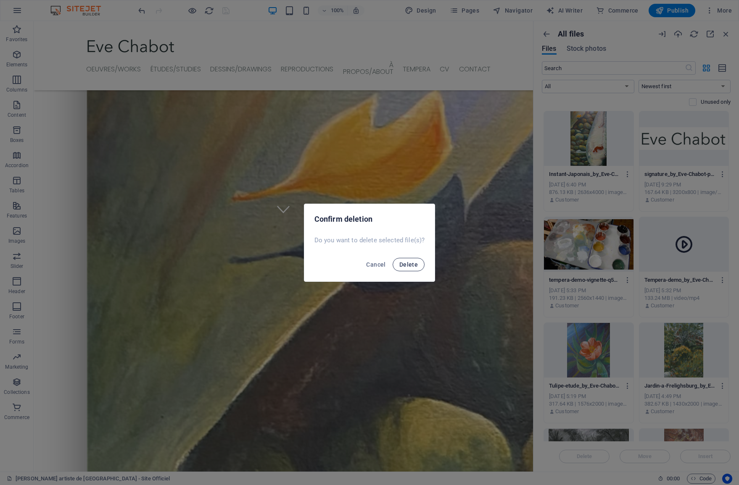
click at [416, 266] on span "Delete" at bounding box center [408, 264] width 18 height 7
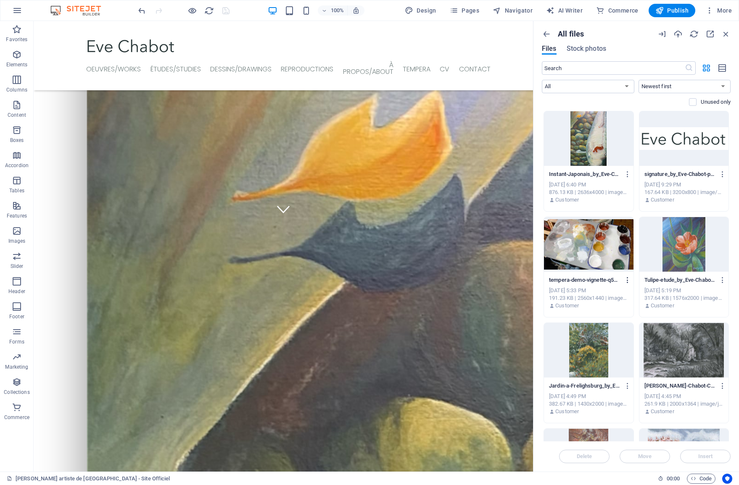
click at [627, 281] on icon "button" at bounding box center [628, 280] width 8 height 8
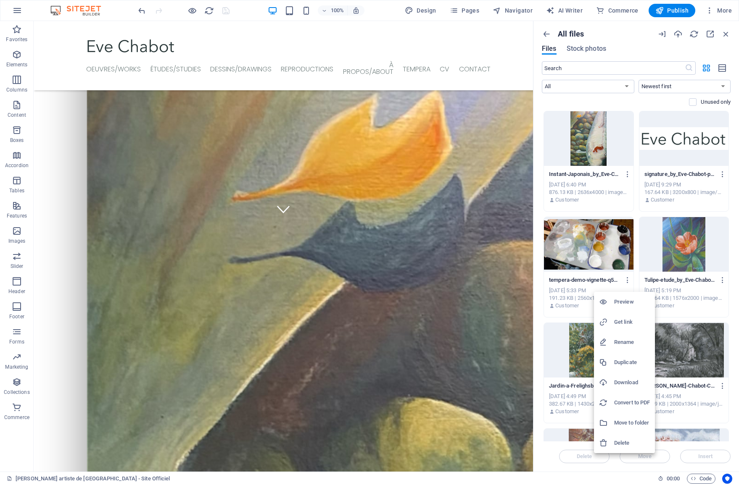
click at [619, 439] on h6 "Delete" at bounding box center [632, 443] width 36 height 10
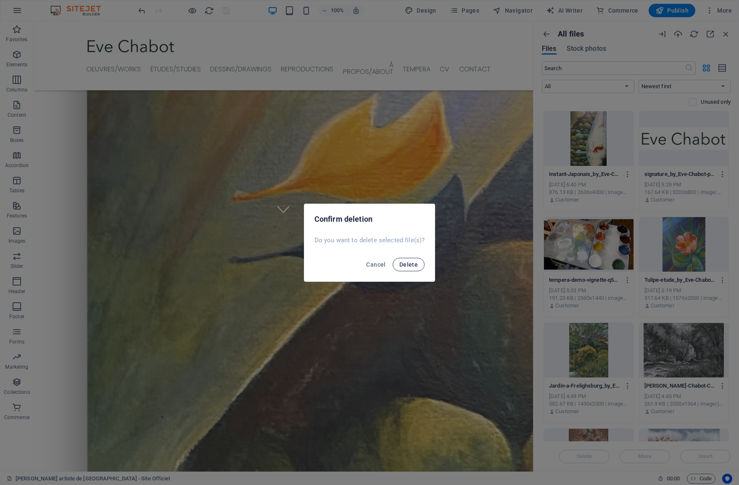
click at [413, 263] on span "Delete" at bounding box center [408, 264] width 18 height 7
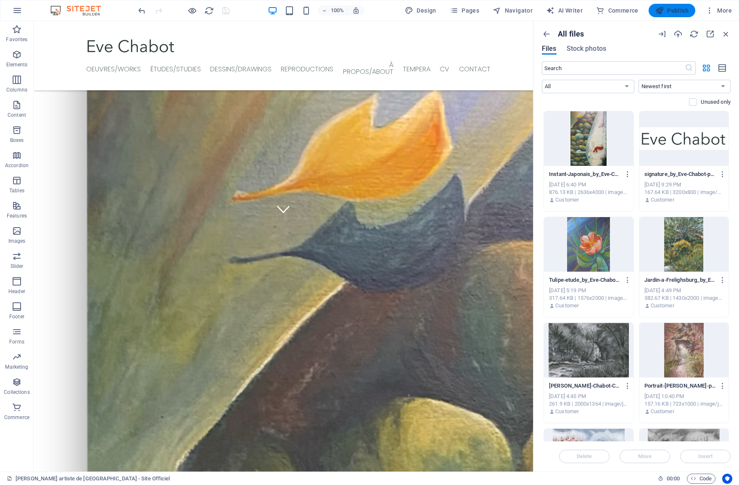
click at [669, 13] on span "Publish" at bounding box center [671, 10] width 33 height 8
